Goal: Task Accomplishment & Management: Manage account settings

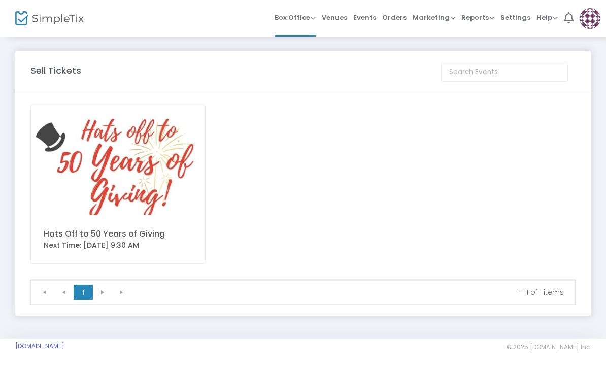
click at [397, 16] on span "Orders" at bounding box center [394, 18] width 24 height 26
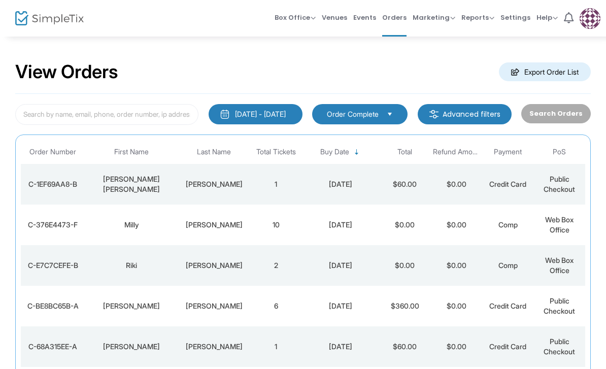
click at [550, 222] on span "Web Box Office" at bounding box center [559, 224] width 28 height 19
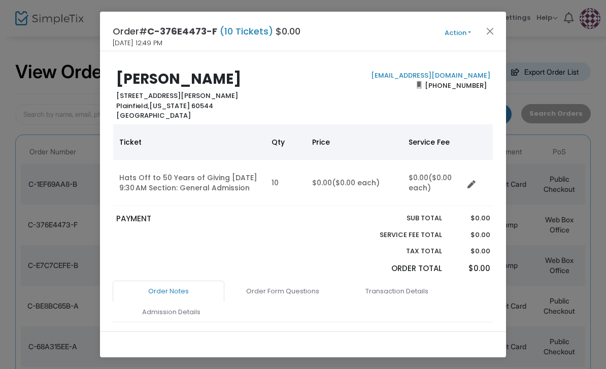
click at [470, 33] on button "Action" at bounding box center [458, 32] width 61 height 11
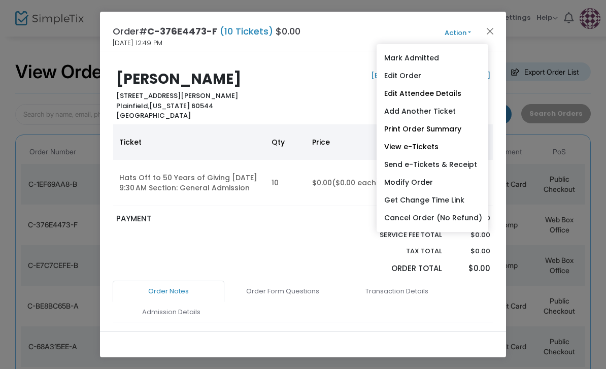
click at [445, 93] on link "Edit Attendee Details" at bounding box center [433, 94] width 112 height 18
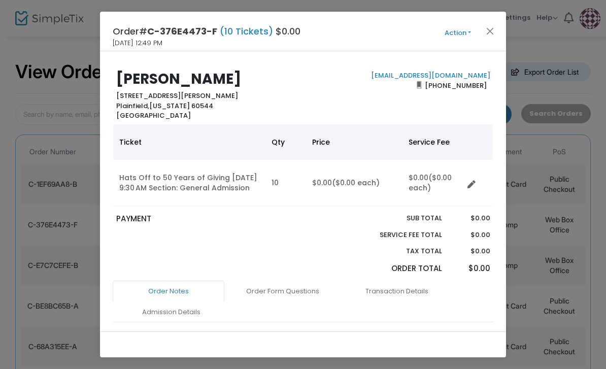
click at [485, 37] on button "Close" at bounding box center [490, 30] width 13 height 13
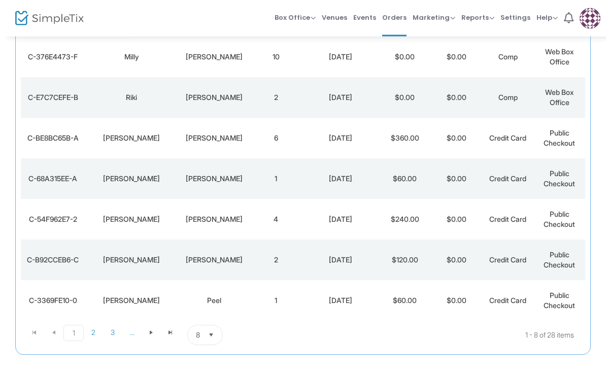
scroll to position [168, 0]
click at [215, 337] on span "Select" at bounding box center [211, 335] width 17 height 17
click at [211, 300] on li "50" at bounding box center [205, 293] width 35 height 20
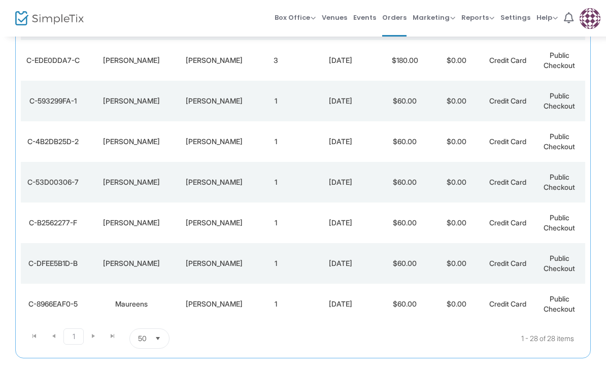
scroll to position [1000, 0]
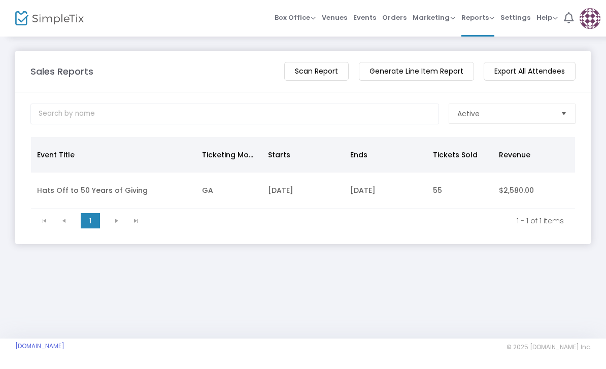
click at [425, 70] on m-button "Generate Line Item Report" at bounding box center [416, 71] width 115 height 19
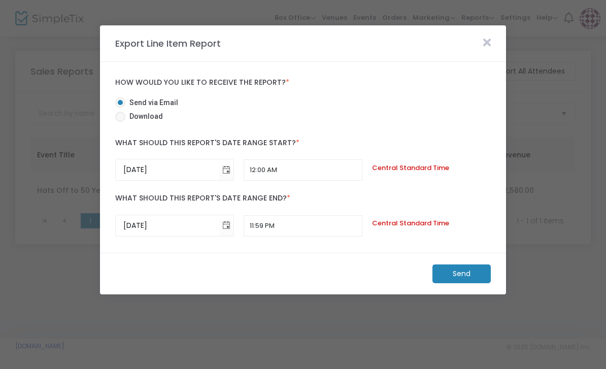
click at [489, 38] on icon at bounding box center [488, 42] width 8 height 11
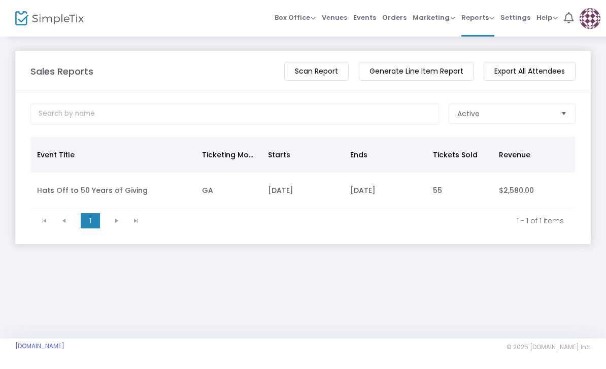
click at [16, 19] on img at bounding box center [49, 18] width 69 height 15
